Goal: Navigation & Orientation: Find specific page/section

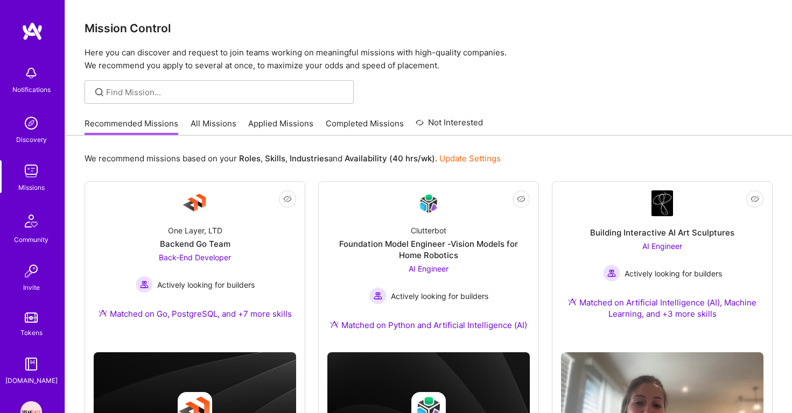
scroll to position [405, 0]
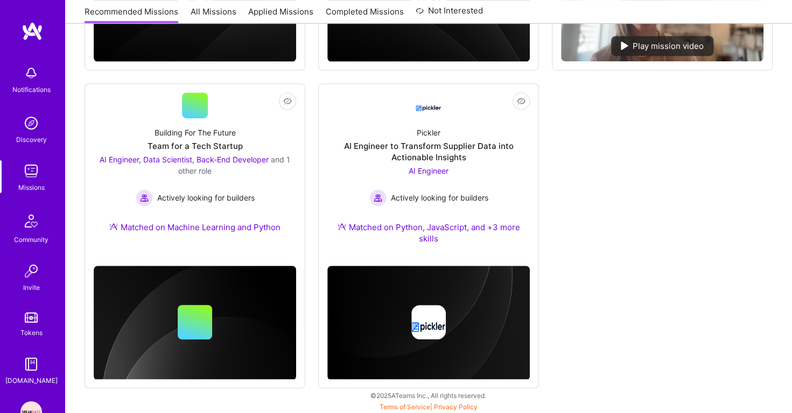
click at [29, 181] on img at bounding box center [31, 171] width 22 height 22
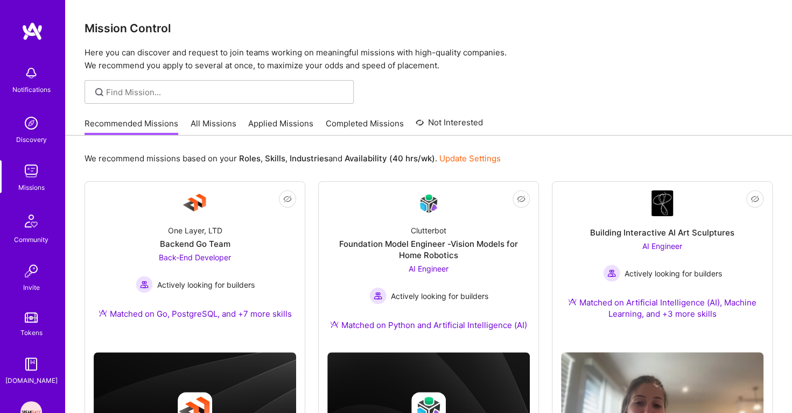
click at [265, 122] on link "Applied Missions" at bounding box center [280, 127] width 65 height 18
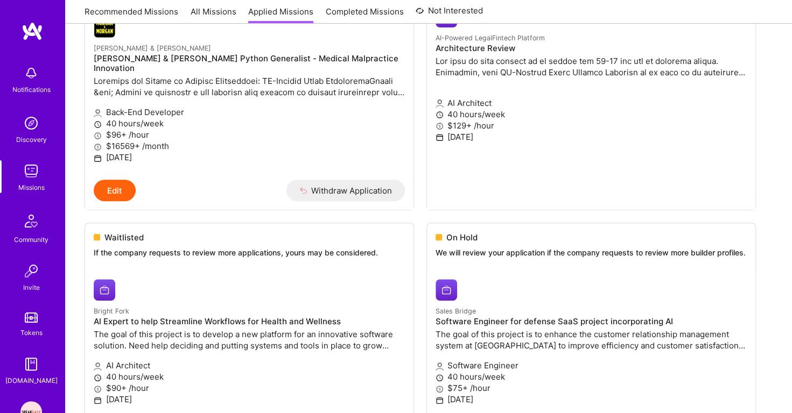
scroll to position [333, 0]
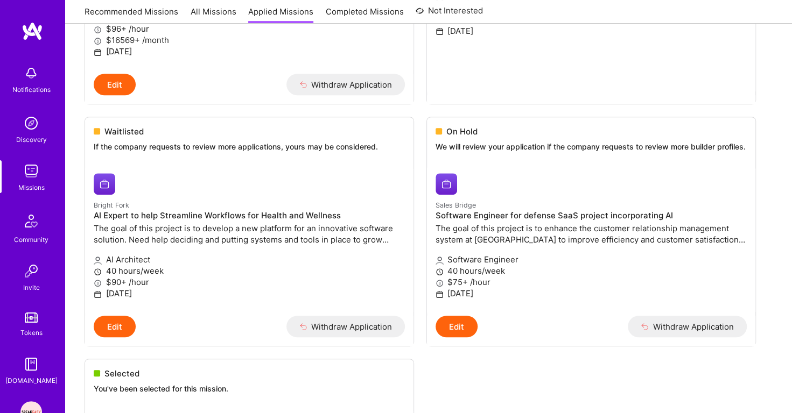
click at [29, 125] on img at bounding box center [31, 123] width 22 height 22
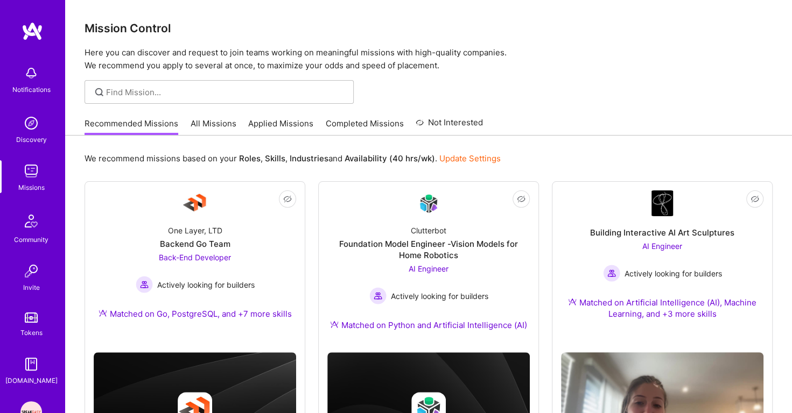
click at [259, 122] on link "Applied Missions" at bounding box center [280, 127] width 65 height 18
